Goal: Information Seeking & Learning: Learn about a topic

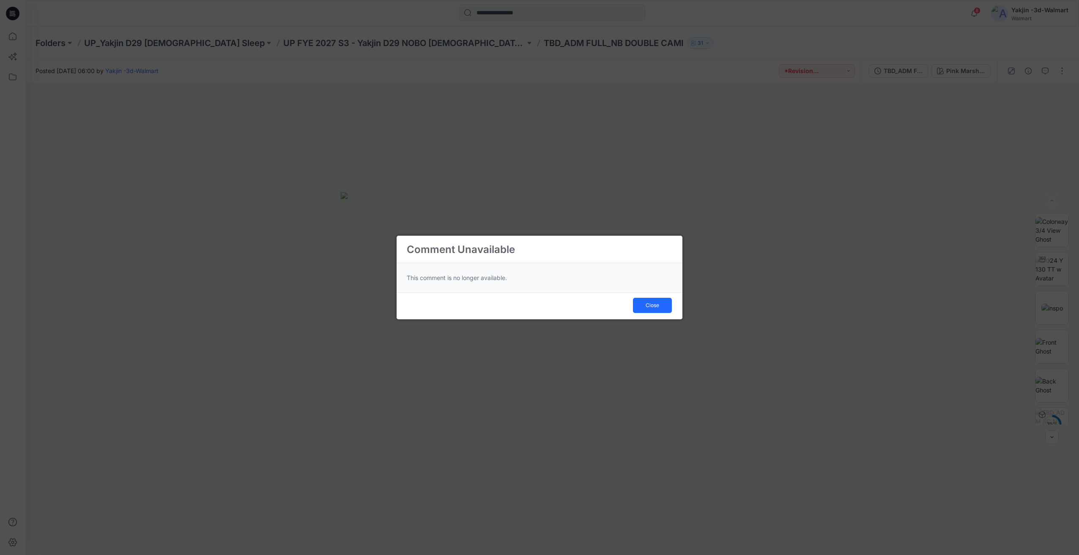
click at [648, 313] on div "Close" at bounding box center [539, 306] width 286 height 27
click at [652, 309] on button "Close" at bounding box center [652, 305] width 39 height 15
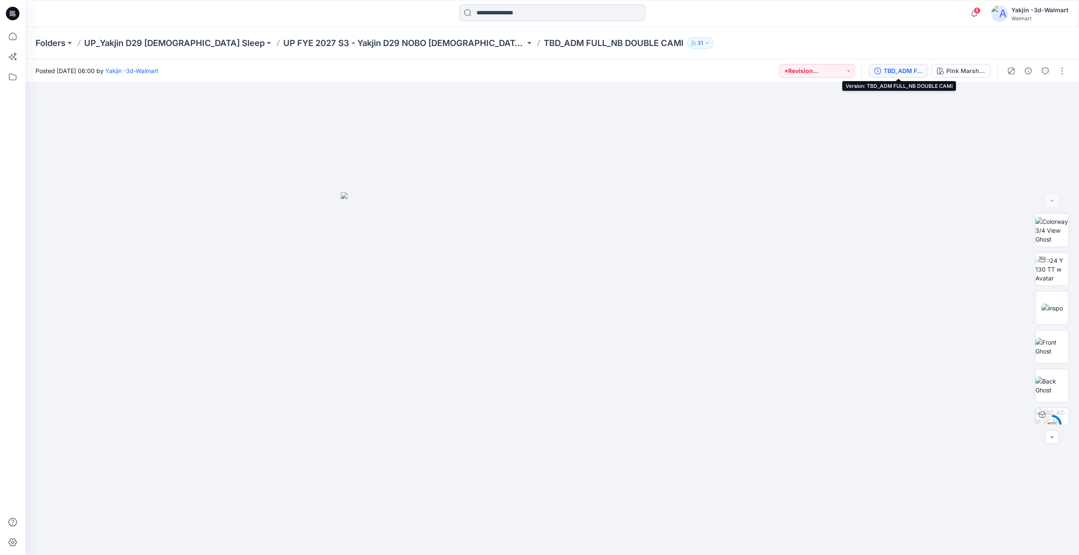
click at [900, 69] on div "TBD_ADM FULL_NB DOUBLE CAMI" at bounding box center [902, 70] width 39 height 9
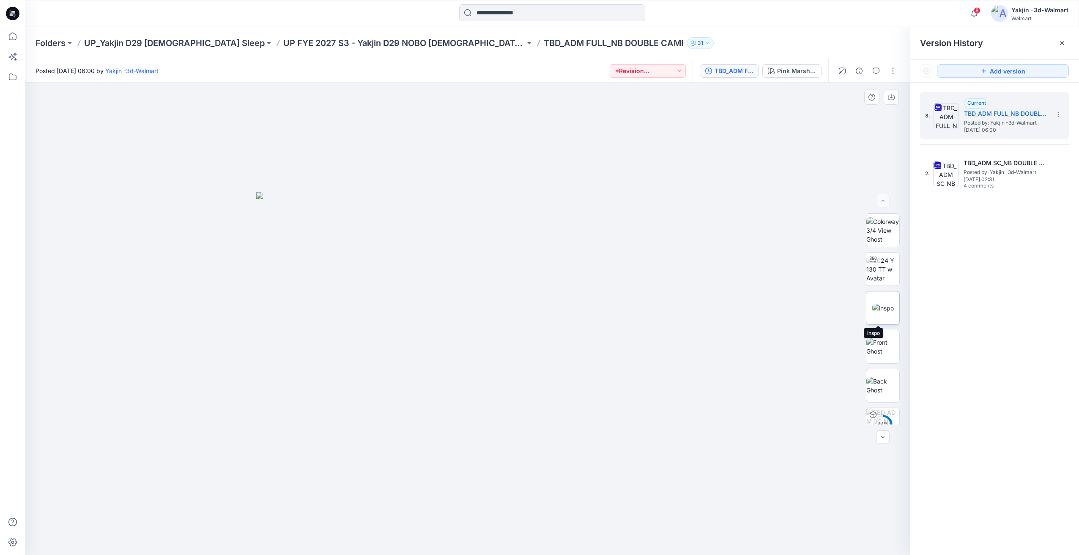
click at [881, 309] on img at bounding box center [883, 308] width 22 height 9
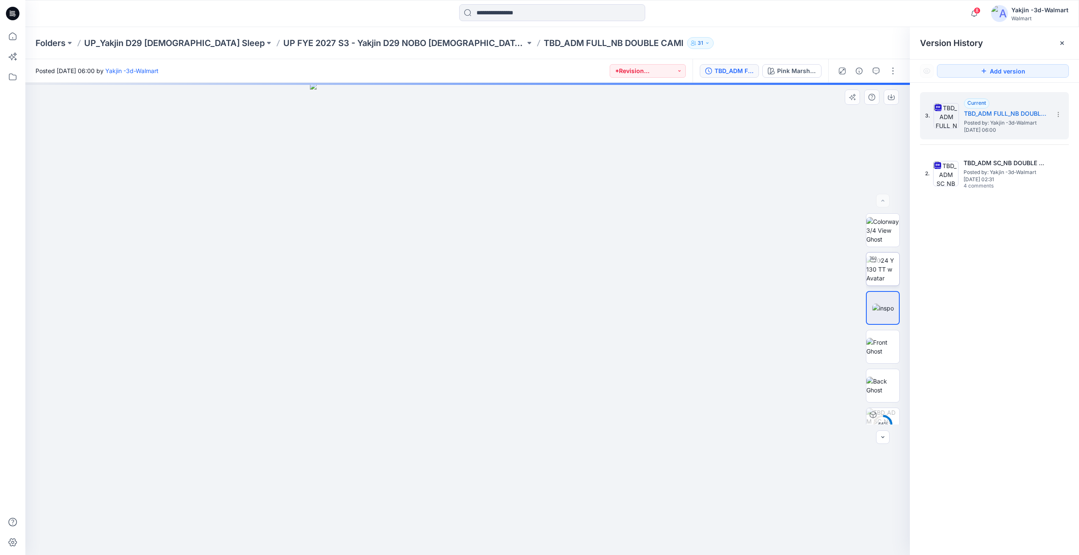
click at [883, 279] on img at bounding box center [882, 269] width 33 height 27
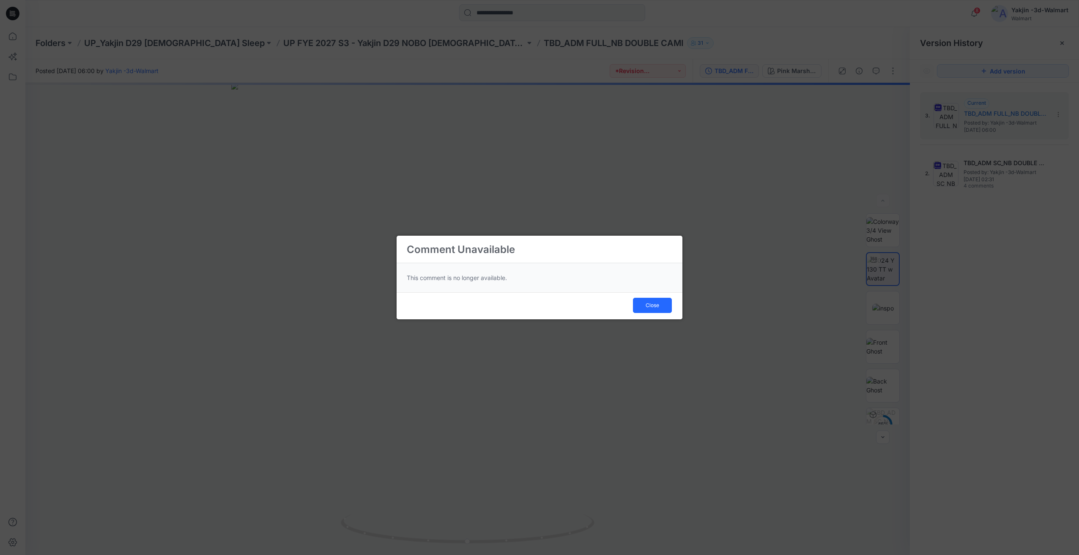
click at [546, 521] on div "Comment Unavailable This comment is no longer available. Close" at bounding box center [539, 277] width 1079 height 555
click at [648, 308] on span "Close" at bounding box center [652, 306] width 14 height 8
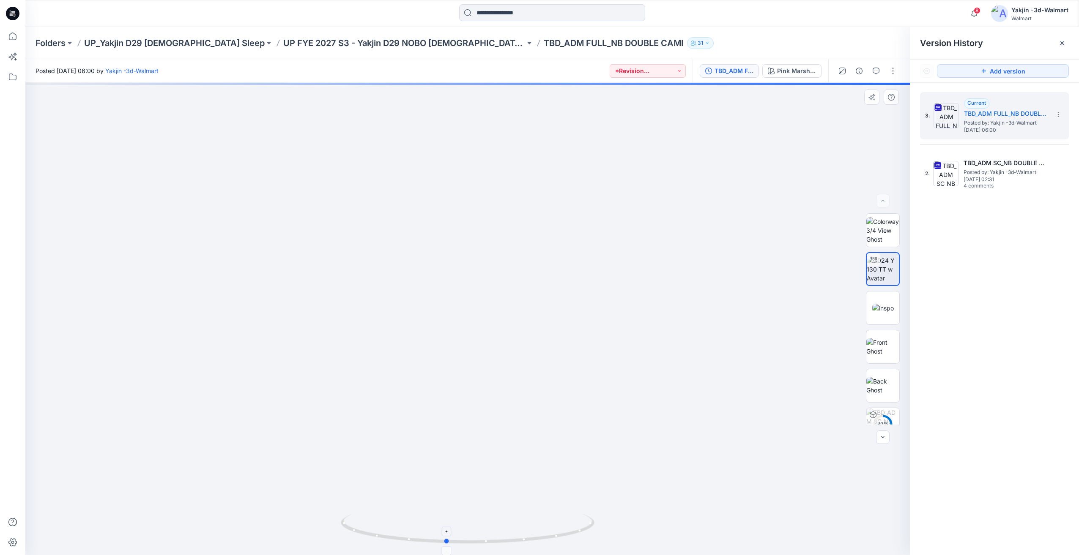
drag, startPoint x: 530, startPoint y: 511, endPoint x: 474, endPoint y: 516, distance: 56.0
click at [474, 516] on div at bounding box center [467, 319] width 884 height 473
drag, startPoint x: 533, startPoint y: 518, endPoint x: 451, endPoint y: 521, distance: 82.1
click at [451, 521] on icon at bounding box center [469, 530] width 256 height 32
drag, startPoint x: 521, startPoint y: 521, endPoint x: 467, endPoint y: 524, distance: 54.2
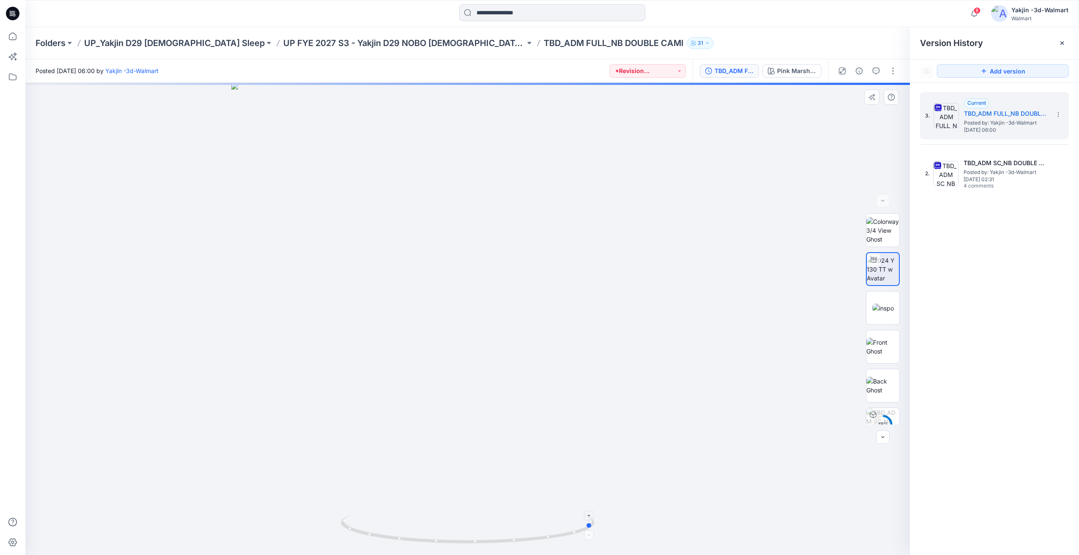
click at [467, 524] on icon at bounding box center [469, 530] width 256 height 32
drag, startPoint x: 480, startPoint y: 524, endPoint x: 502, endPoint y: 524, distance: 21.6
click at [502, 524] on icon at bounding box center [469, 530] width 256 height 32
drag, startPoint x: 444, startPoint y: 525, endPoint x: 556, endPoint y: 522, distance: 112.0
click at [556, 522] on icon at bounding box center [469, 530] width 256 height 32
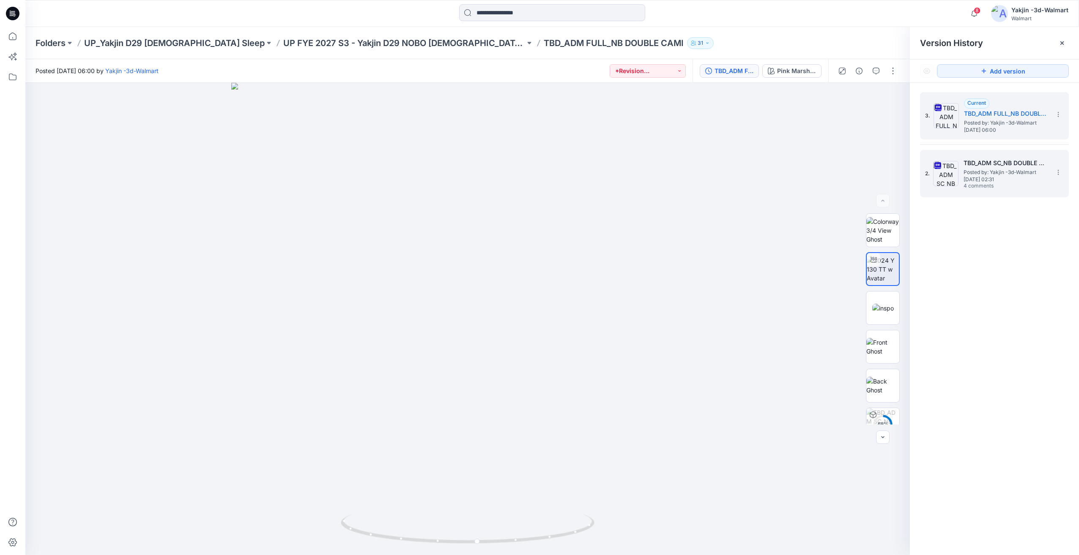
click at [1012, 156] on div "2. TBD_ADM SC_NB DOUBLE CAMI Posted by: Yakjin -3d-Walmart [DATE] 02:31 4 comme…" at bounding box center [988, 173] width 127 height 41
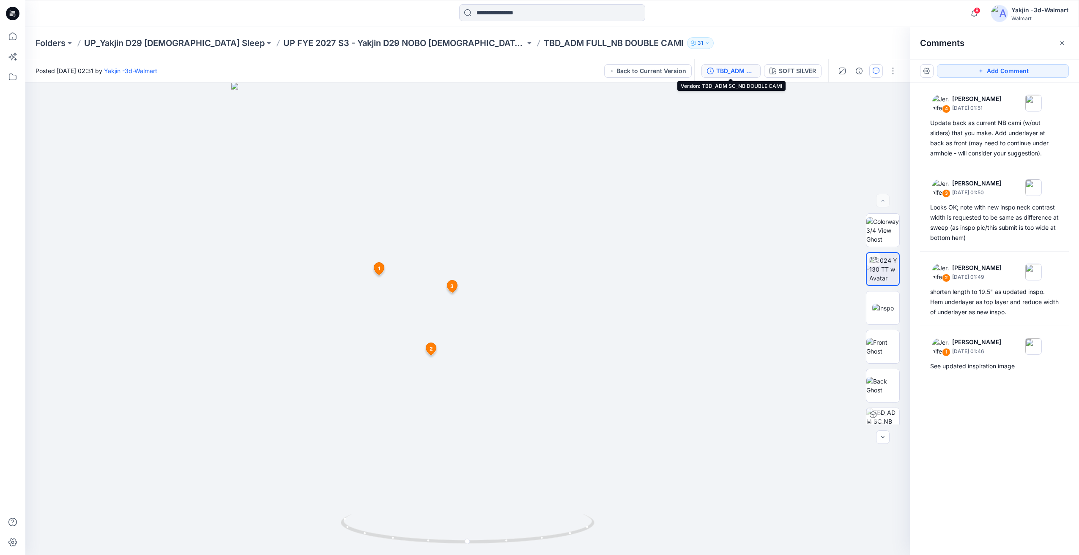
click at [749, 71] on div "TBD_ADM SC_NB DOUBLE CAMI" at bounding box center [735, 70] width 39 height 9
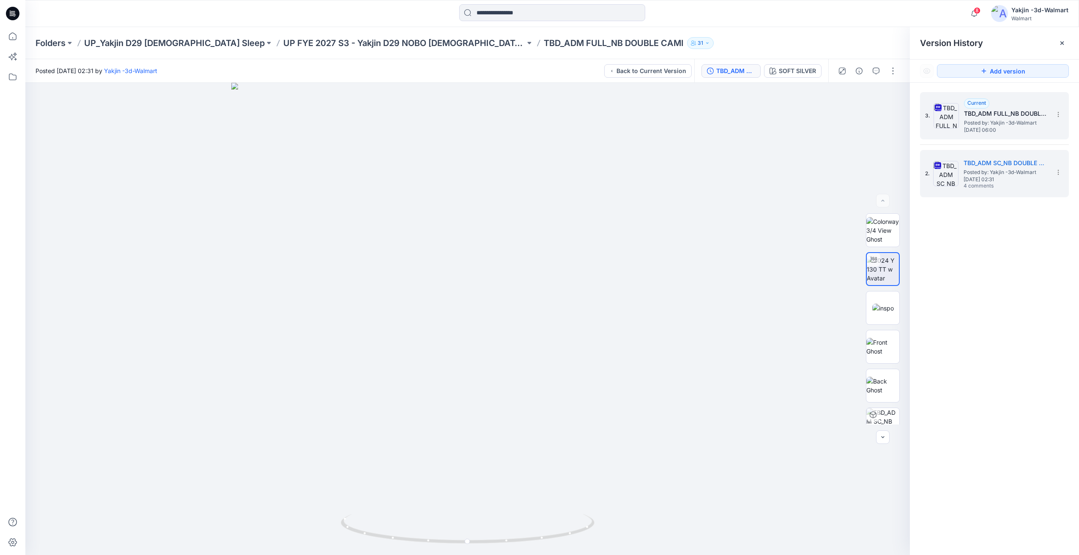
click at [1014, 130] on span "[DATE] 06:00" at bounding box center [1006, 130] width 85 height 6
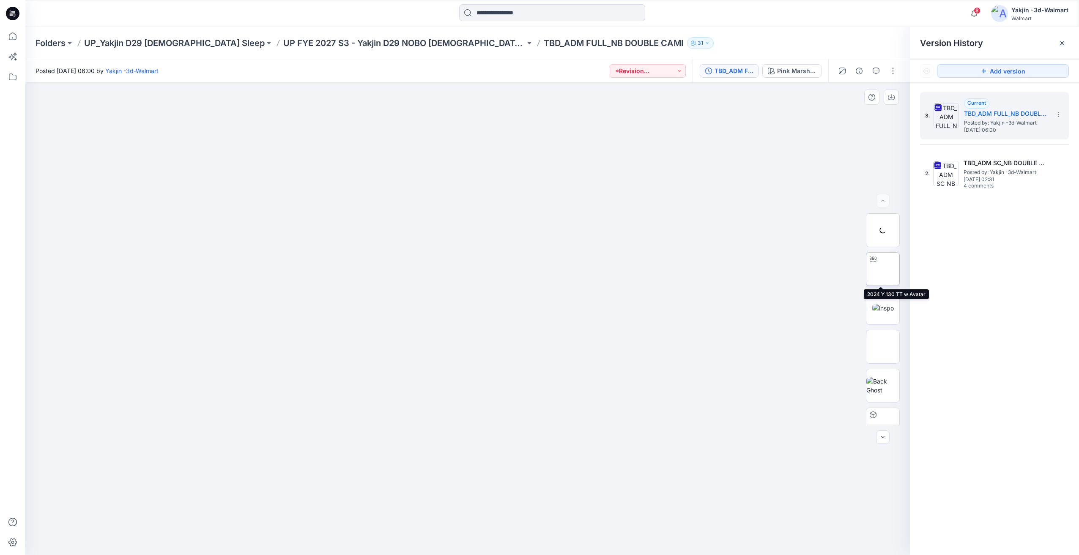
click at [875, 275] on img at bounding box center [882, 269] width 33 height 27
